Goal: Understand process/instructions: Learn how to perform a task or action

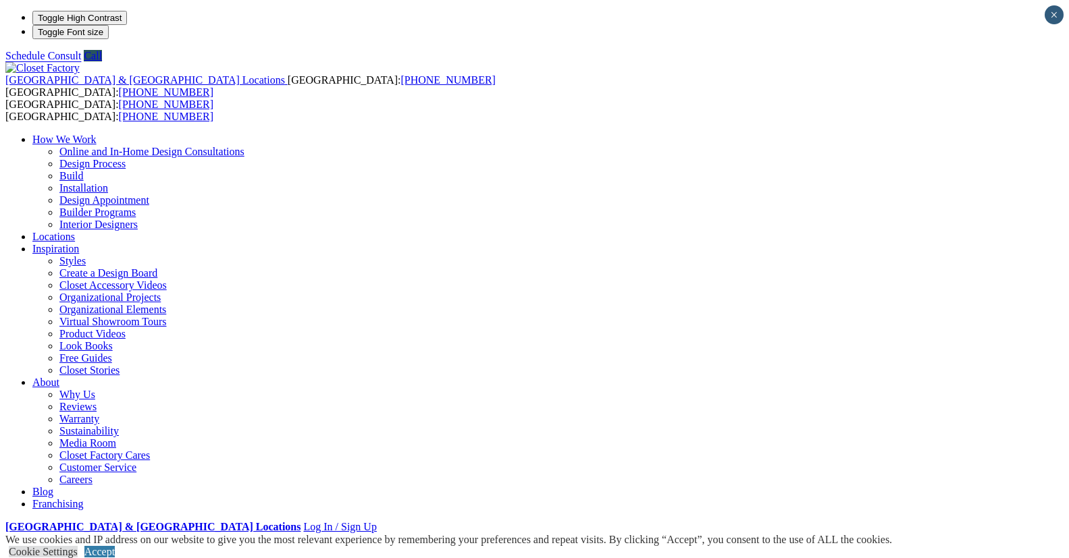
click at [743, 134] on ul "How We Work Online and In-Home Design Consultations Design Process Build Instal…" at bounding box center [534, 322] width 1058 height 377
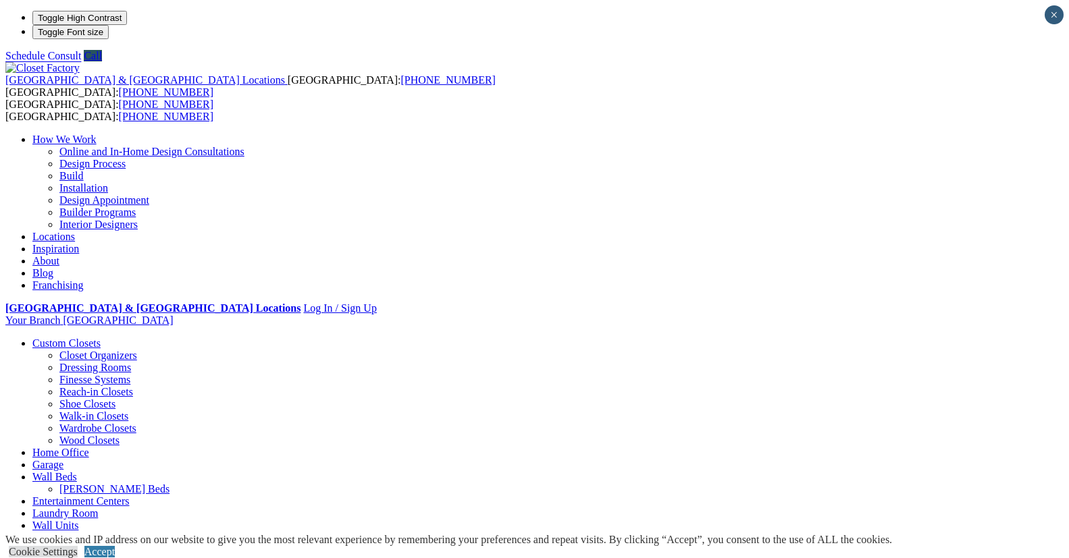
click at [244, 146] on link "Online and In-Home Design Consultations" at bounding box center [151, 151] width 185 height 11
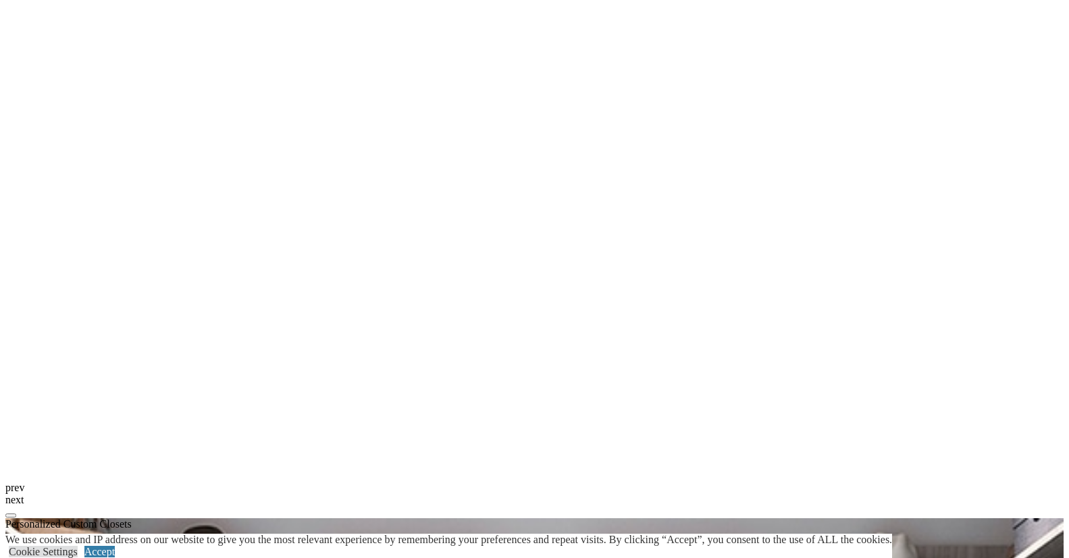
scroll to position [1418, 0]
